Goal: Task Accomplishment & Management: Manage account settings

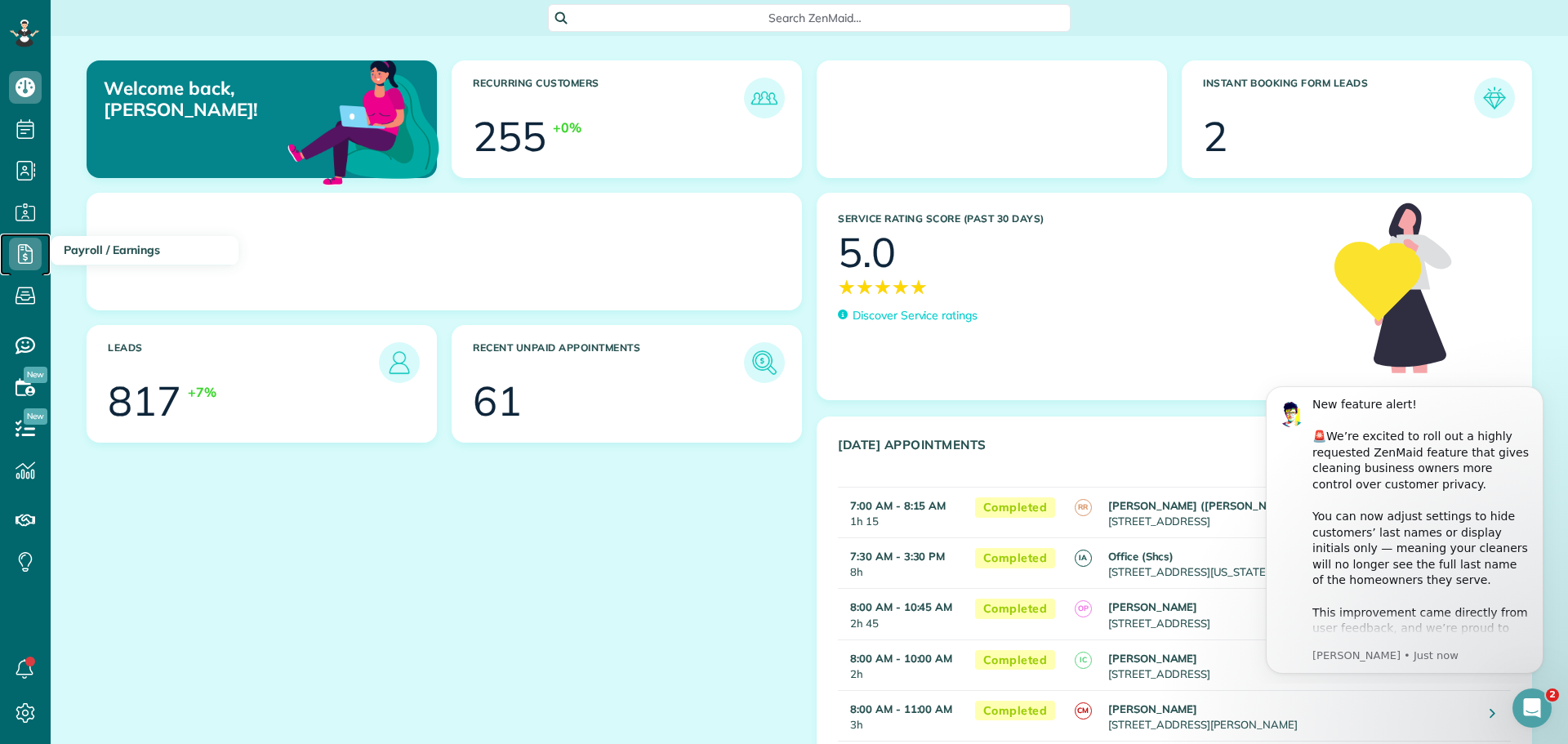
click at [26, 250] on use at bounding box center [25, 254] width 15 height 20
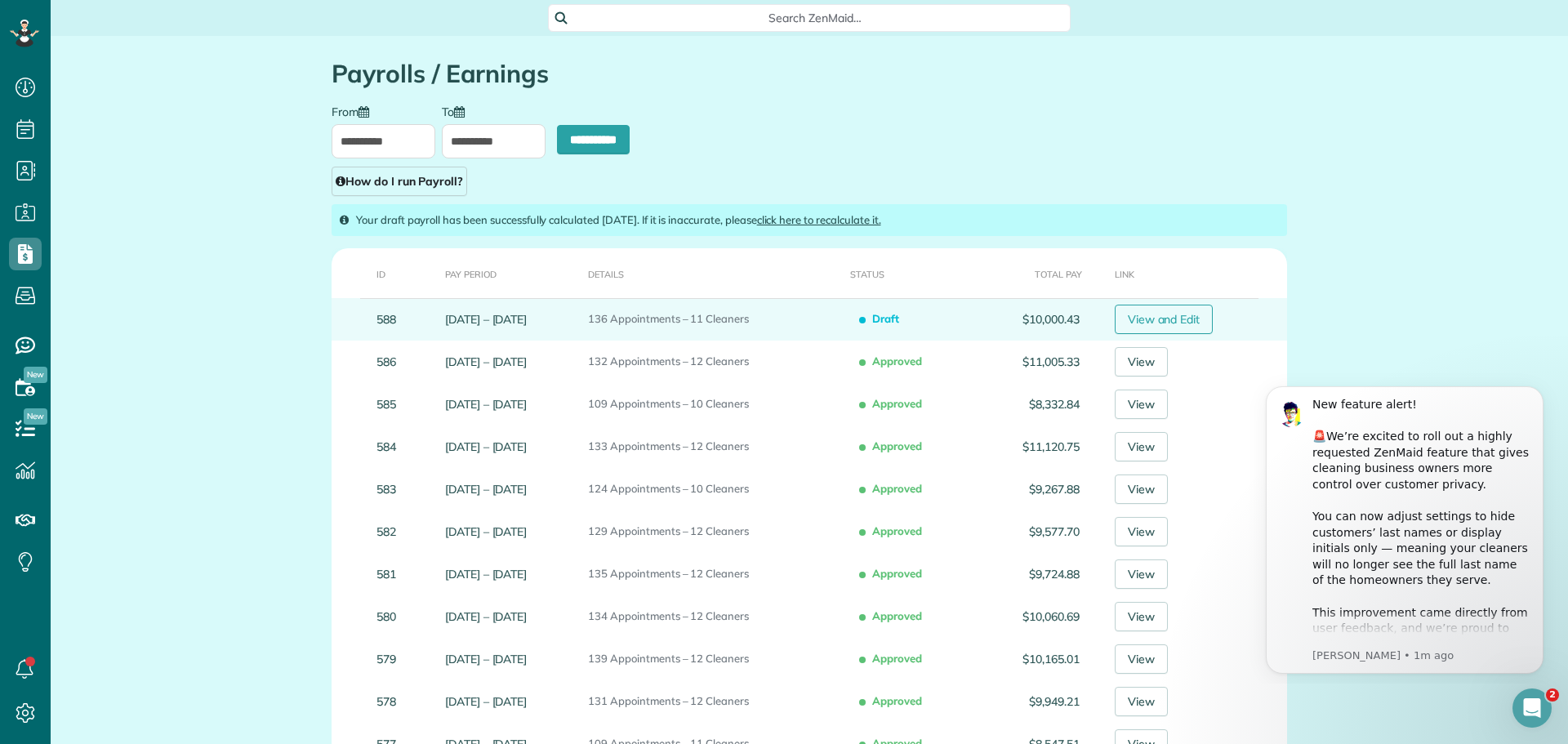
click at [1149, 316] on link "View and Edit" at bounding box center [1163, 319] width 98 height 30
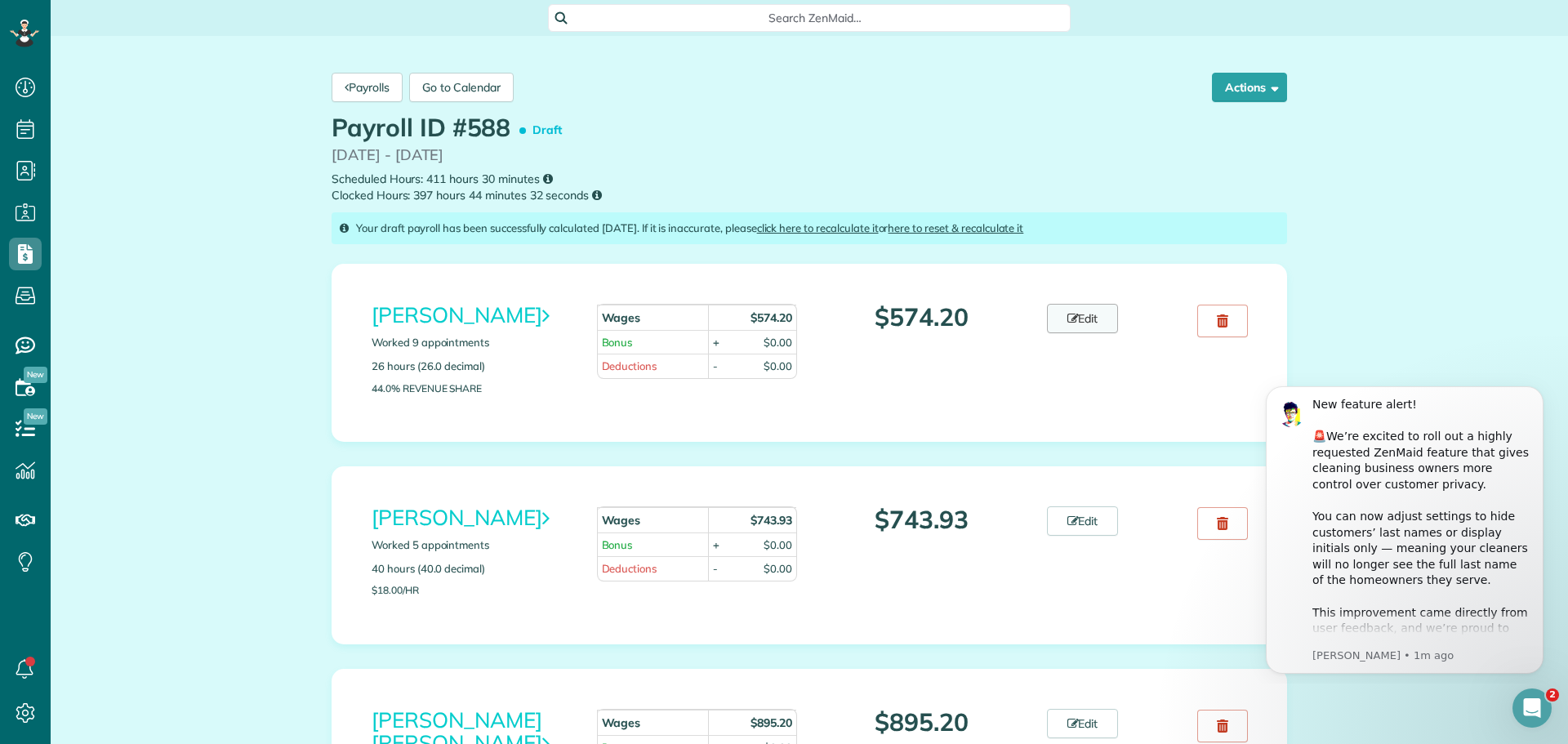
click at [1059, 325] on link "Edit" at bounding box center [1082, 318] width 72 height 30
